Goal: Task Accomplishment & Management: Manage account settings

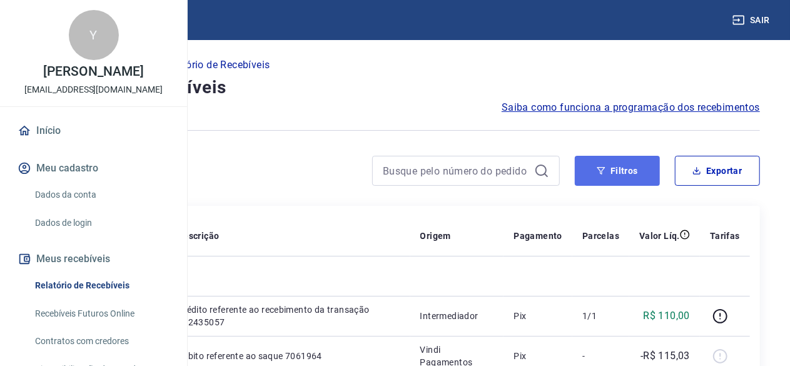
click at [603, 183] on button "Filtros" at bounding box center [617, 171] width 85 height 30
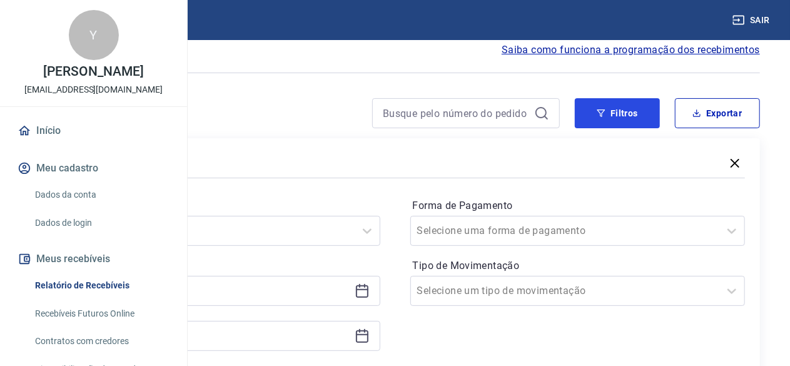
scroll to position [188, 0]
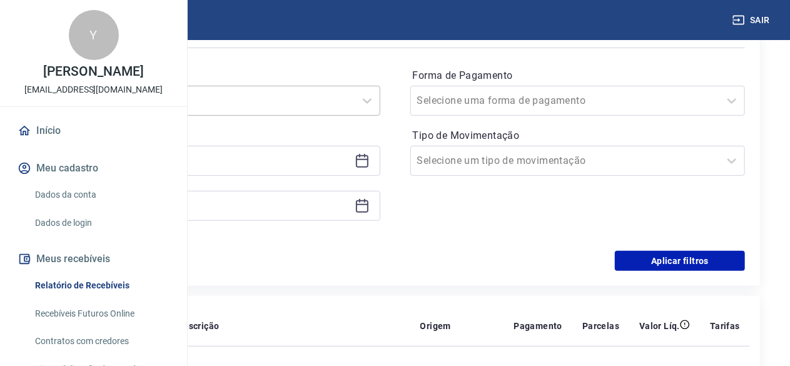
click at [298, 111] on div "Selecione um período" at bounding box center [200, 100] width 309 height 23
click at [280, 249] on div "Últimos 30 dias" at bounding box center [212, 255] width 335 height 25
click at [658, 253] on button "Aplicar filtros" at bounding box center [680, 261] width 130 height 20
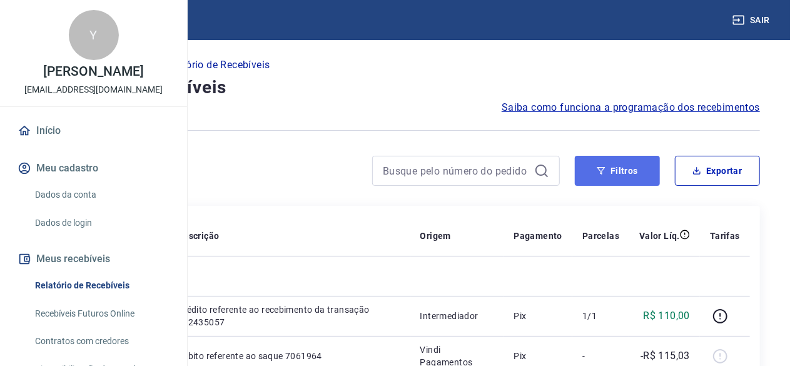
drag, startPoint x: 614, startPoint y: 169, endPoint x: 633, endPoint y: 172, distance: 19.0
click at [614, 170] on button "Filtros" at bounding box center [617, 171] width 85 height 30
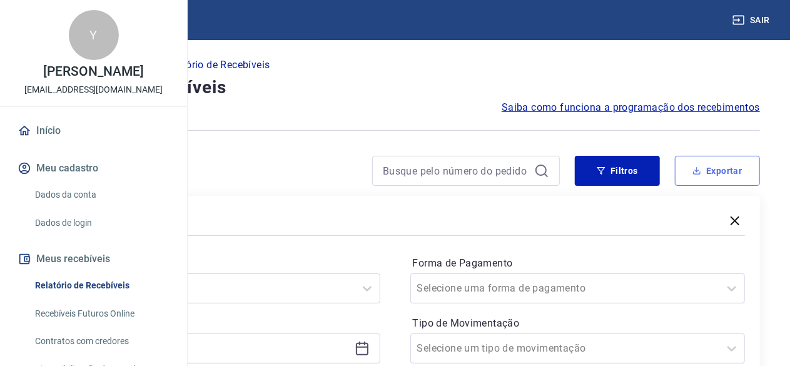
click at [739, 167] on button "Exportar" at bounding box center [717, 171] width 85 height 30
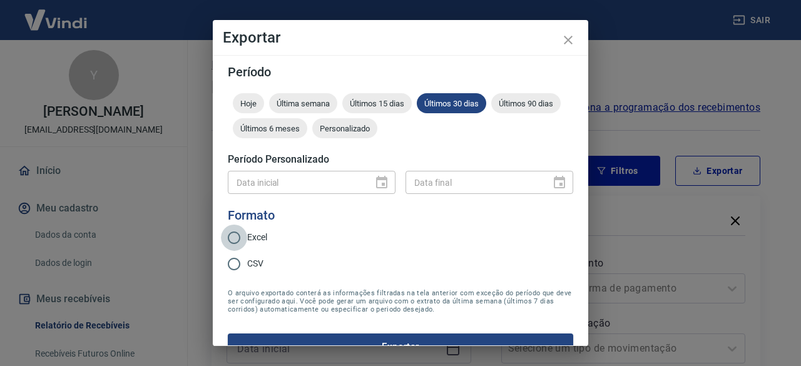
click at [246, 240] on input "Excel" at bounding box center [234, 238] width 26 height 26
radio input "true"
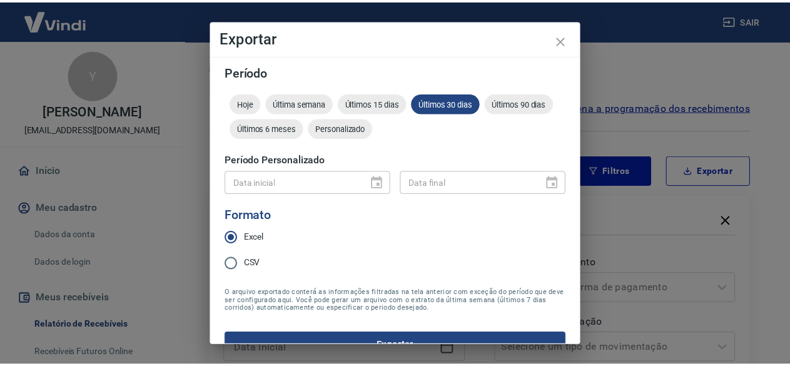
scroll to position [24, 0]
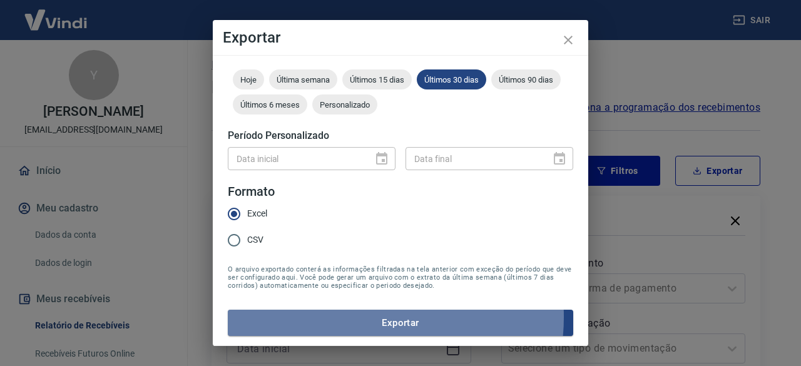
click at [356, 317] on button "Exportar" at bounding box center [400, 323] width 345 height 26
